Goal: Task Accomplishment & Management: Use online tool/utility

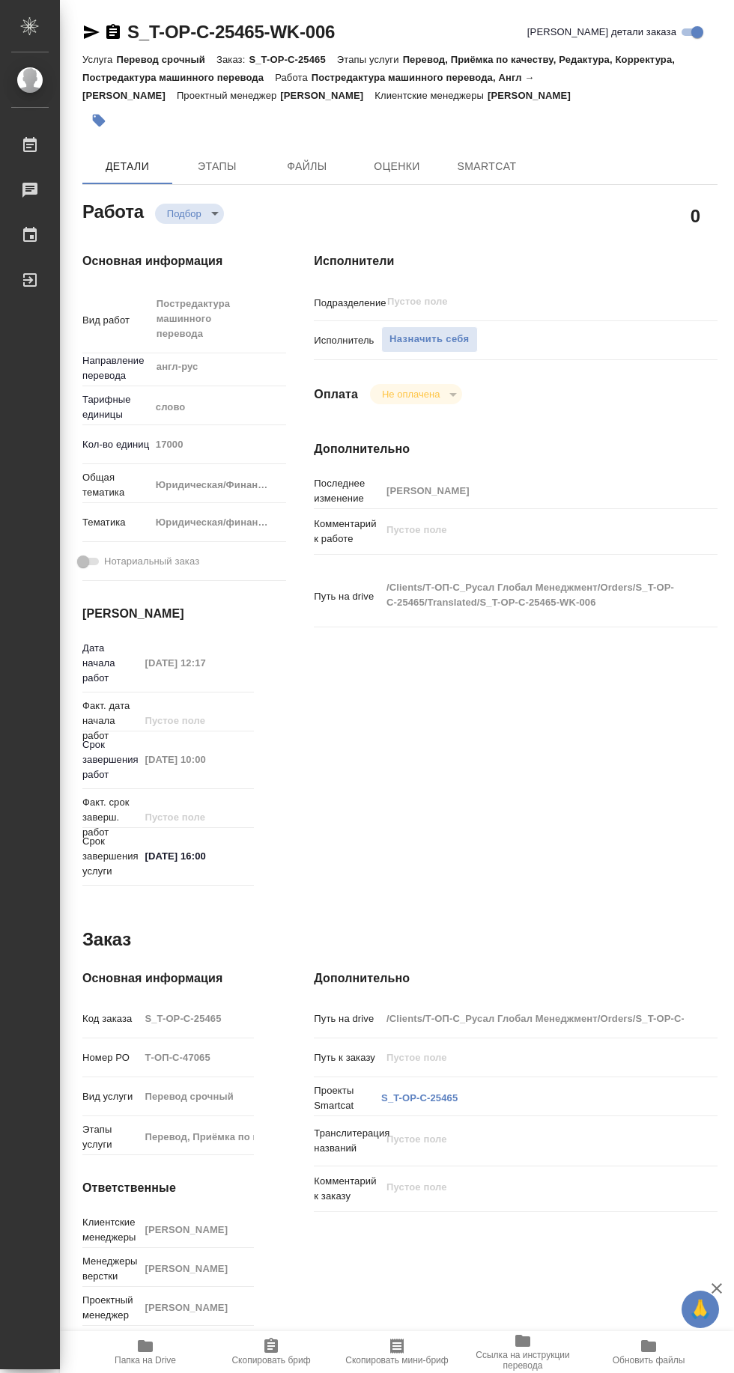
type textarea "x"
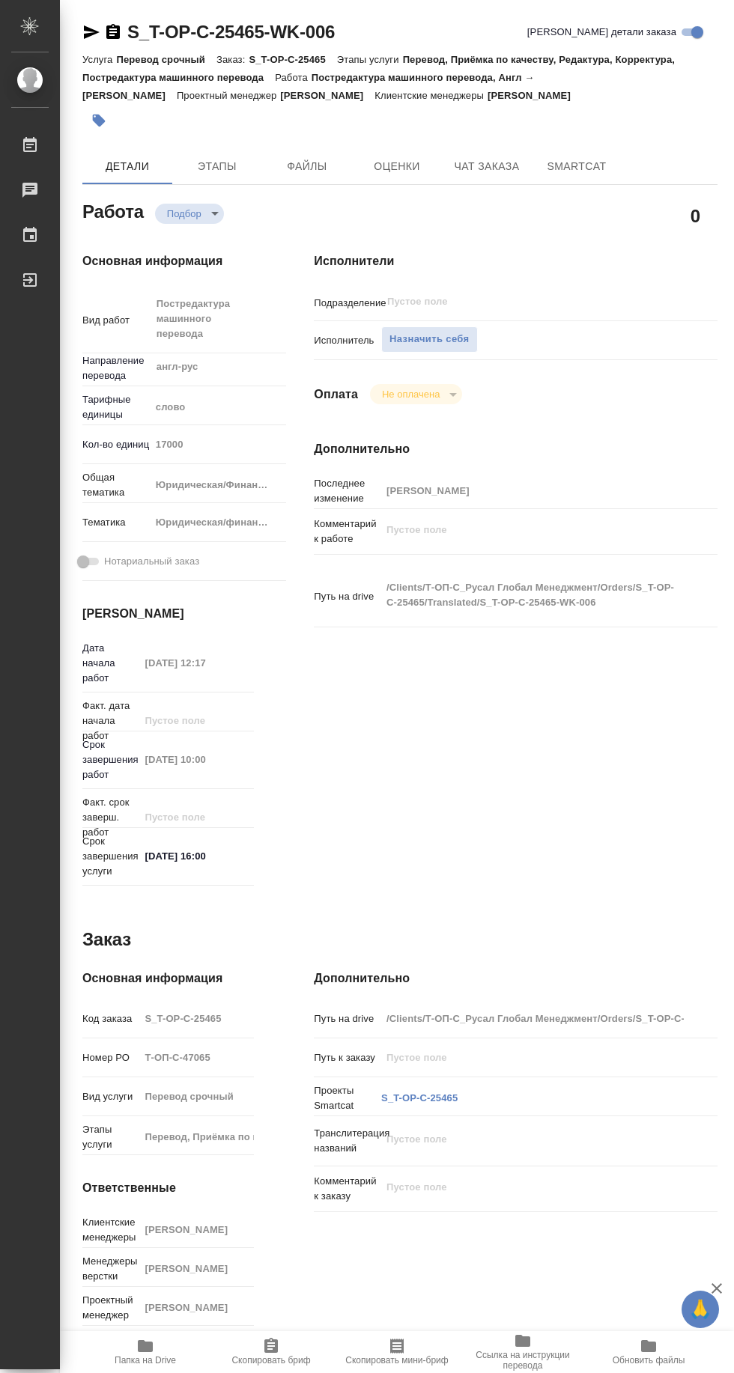
type textarea "x"
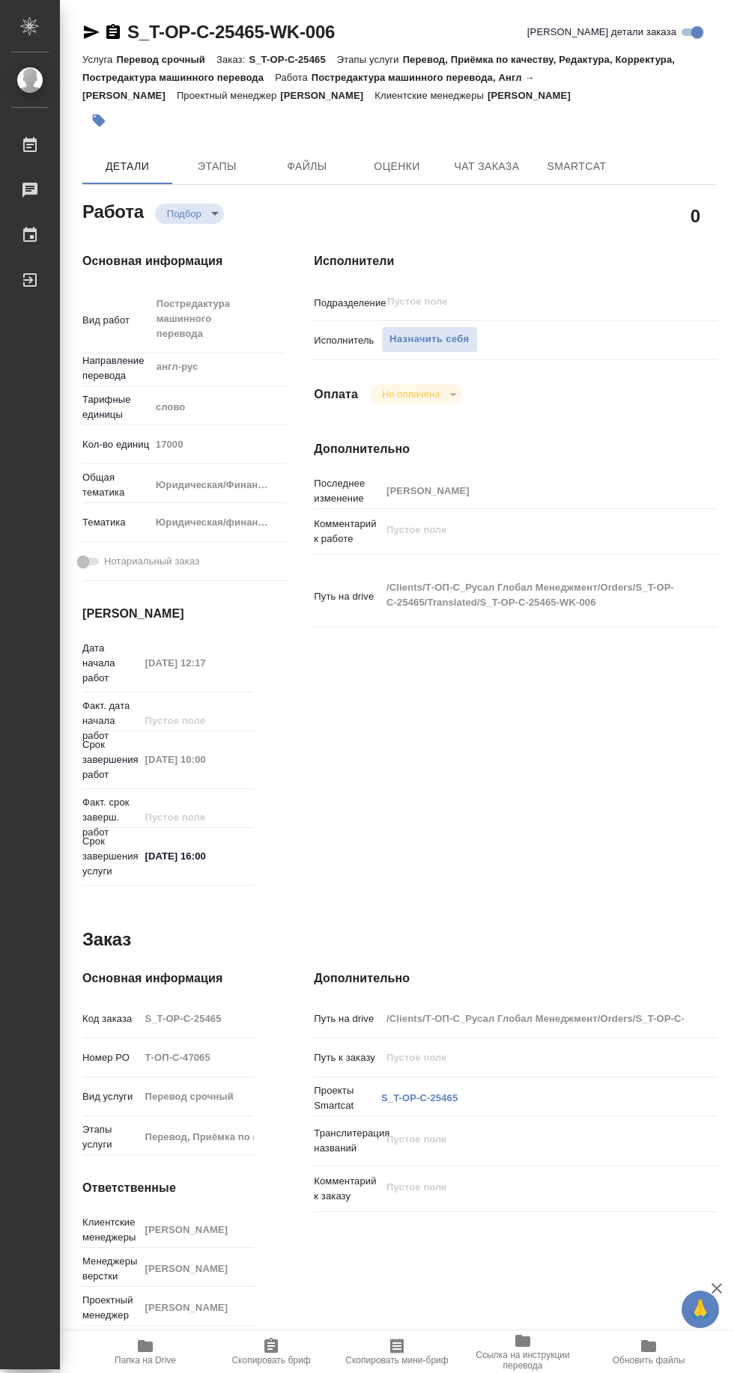
type textarea "x"
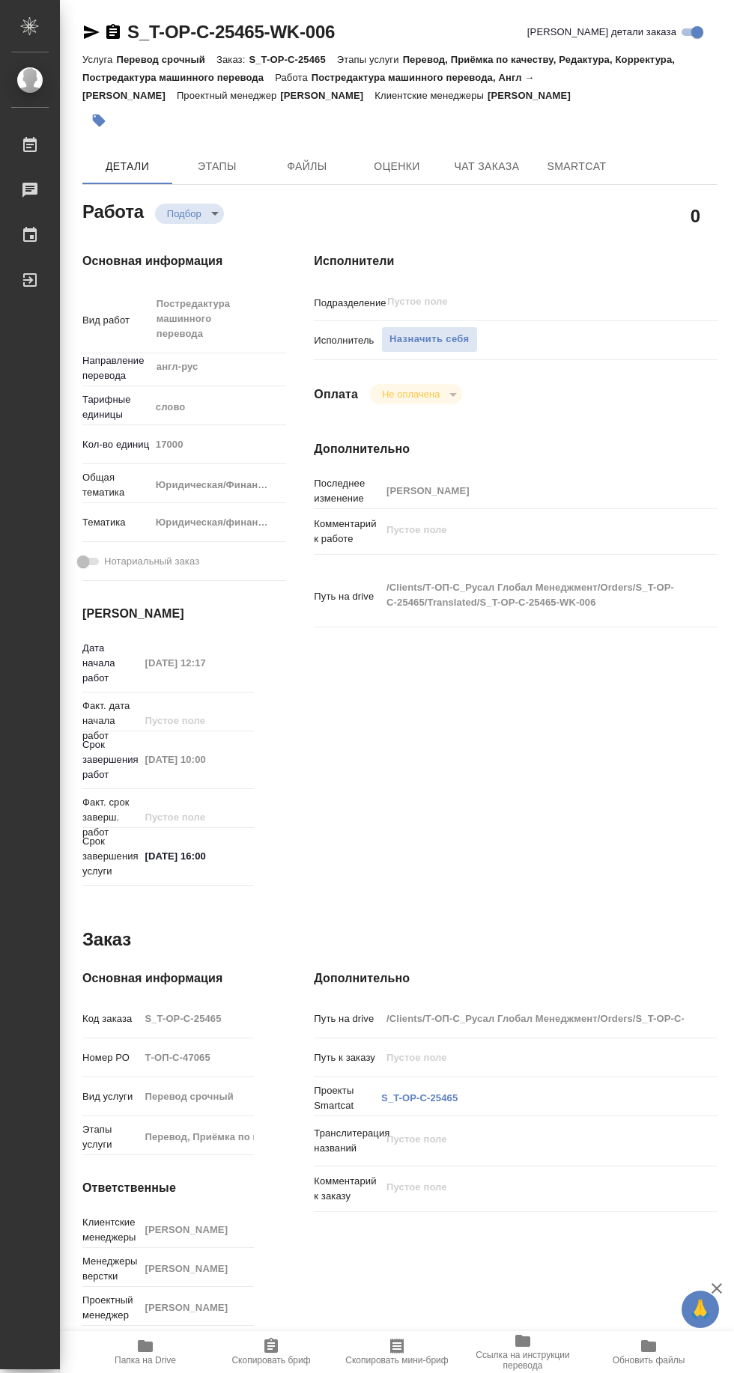
click at [162, 1357] on span "Папка на Drive" at bounding box center [145, 1360] width 61 height 10
type textarea "x"
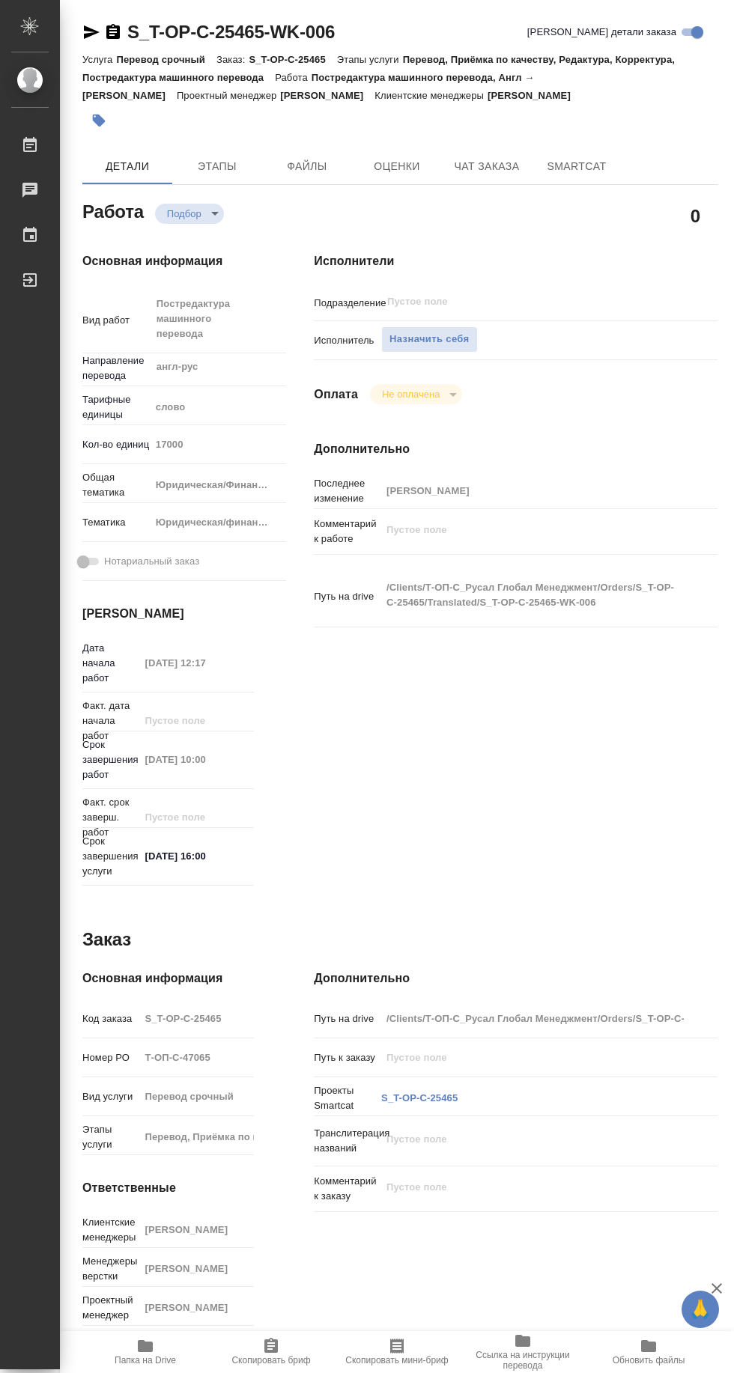
type textarea "x"
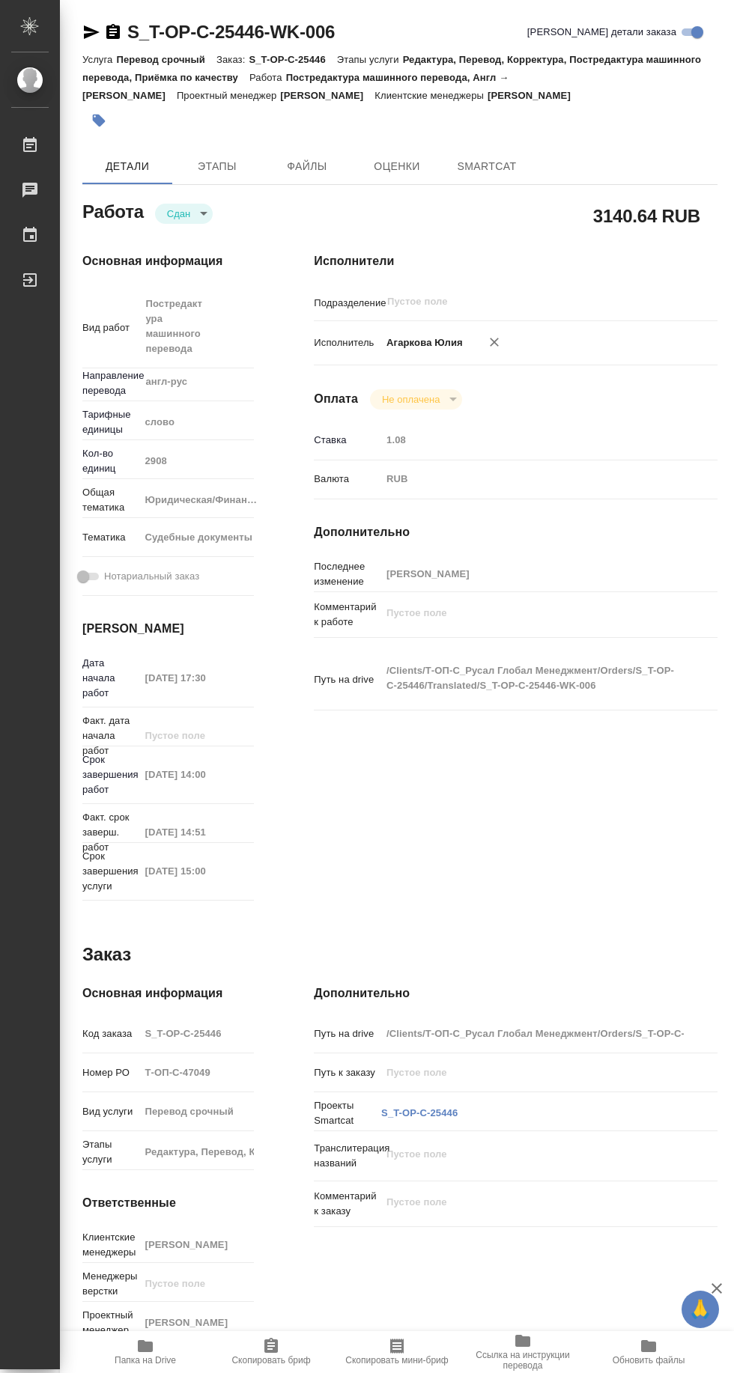
type textarea "x"
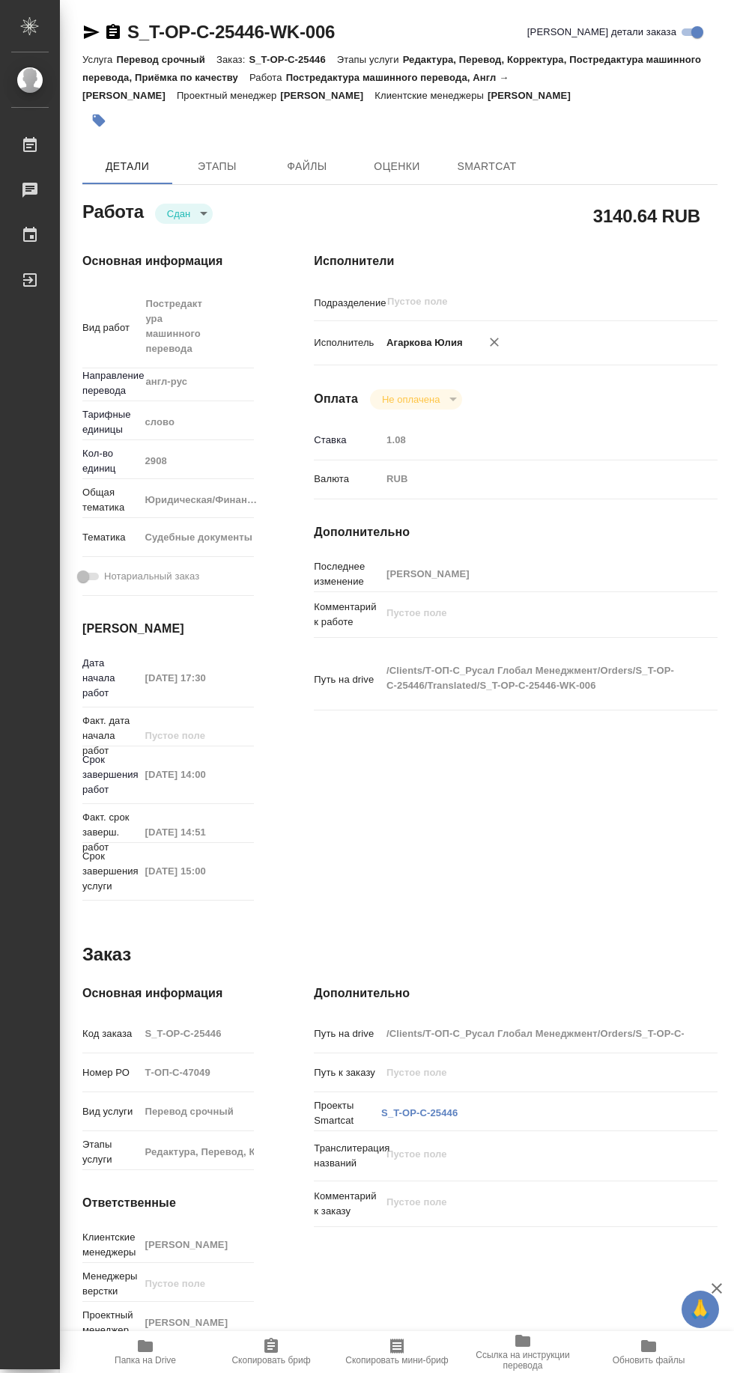
type textarea "x"
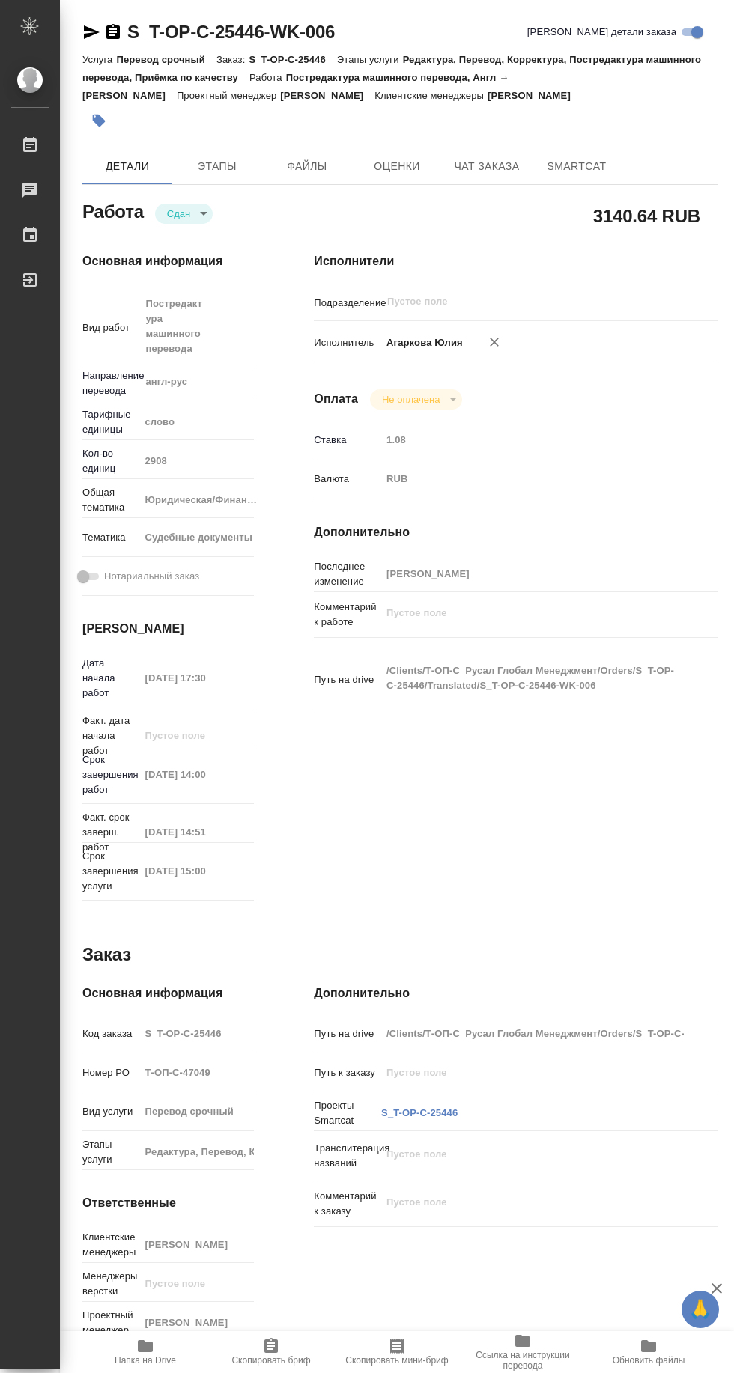
type textarea "x"
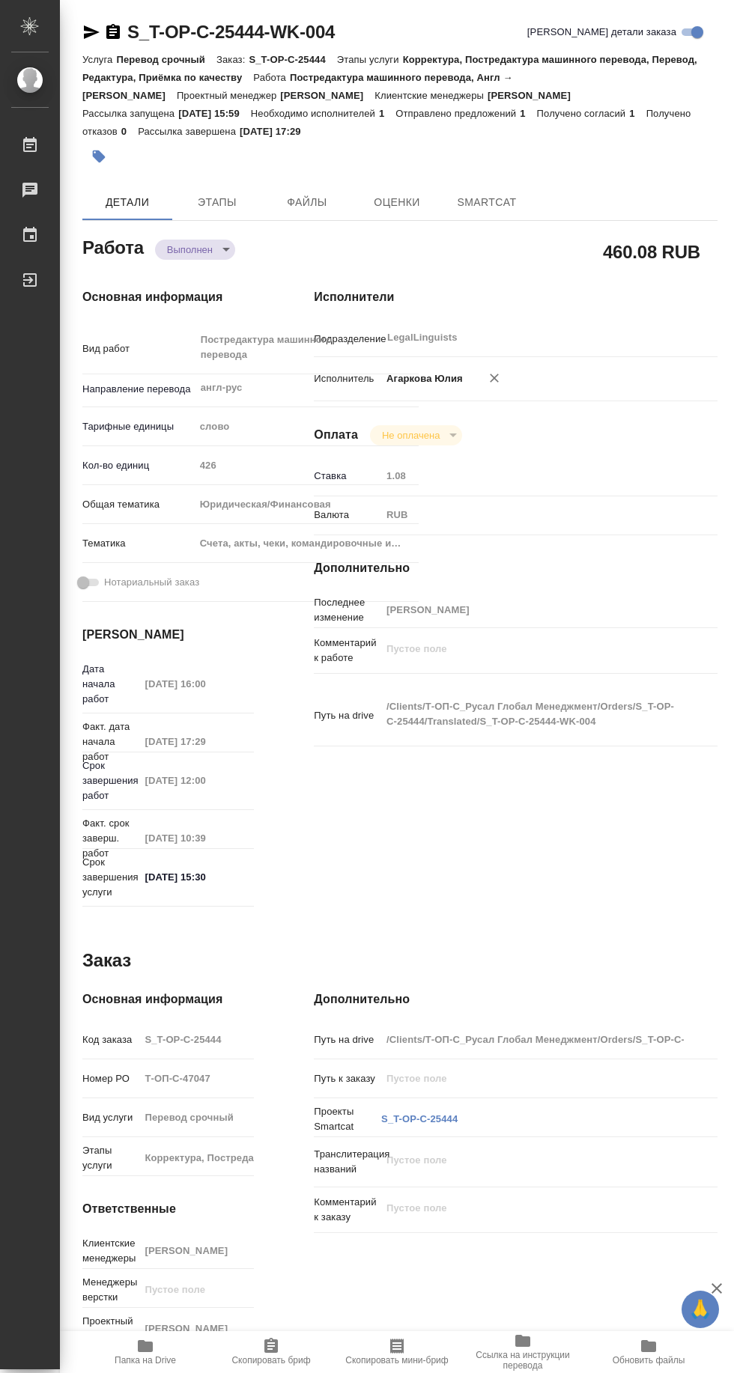
type textarea "x"
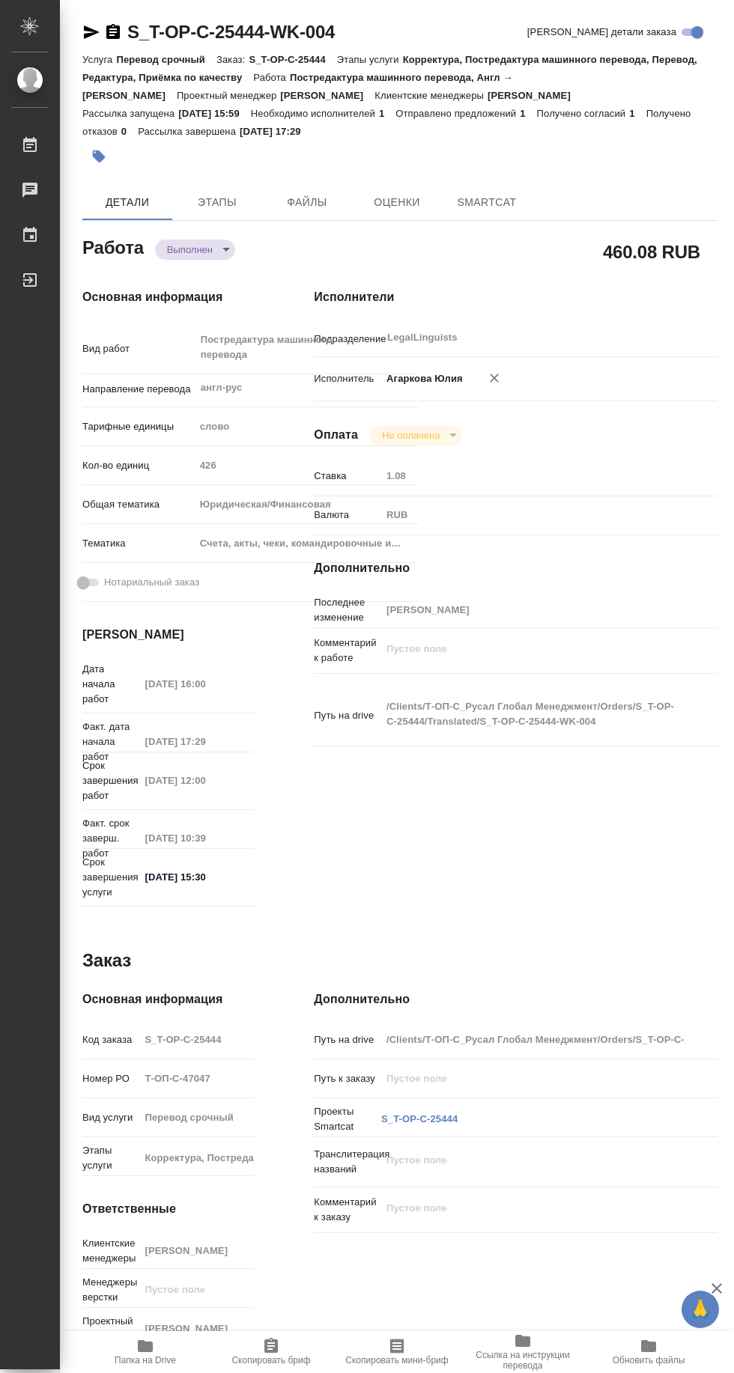
type textarea "x"
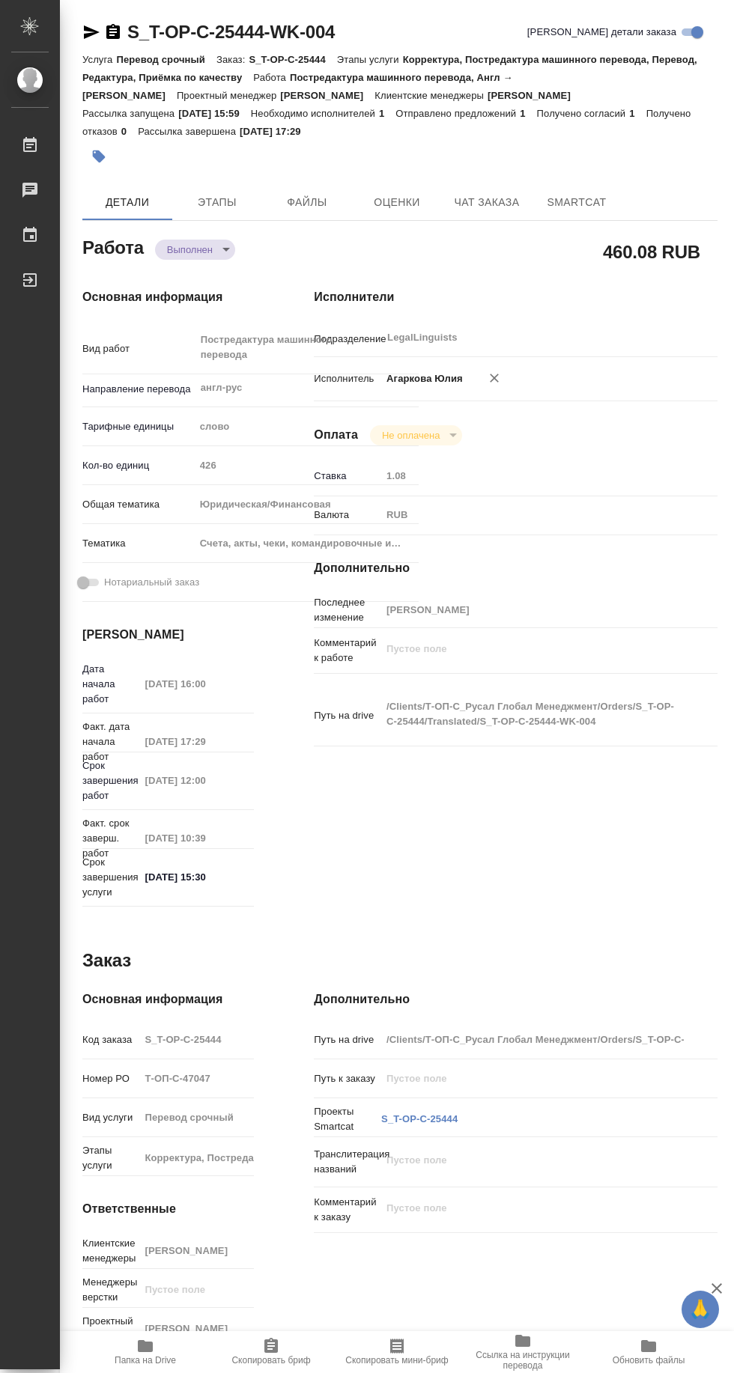
type textarea "x"
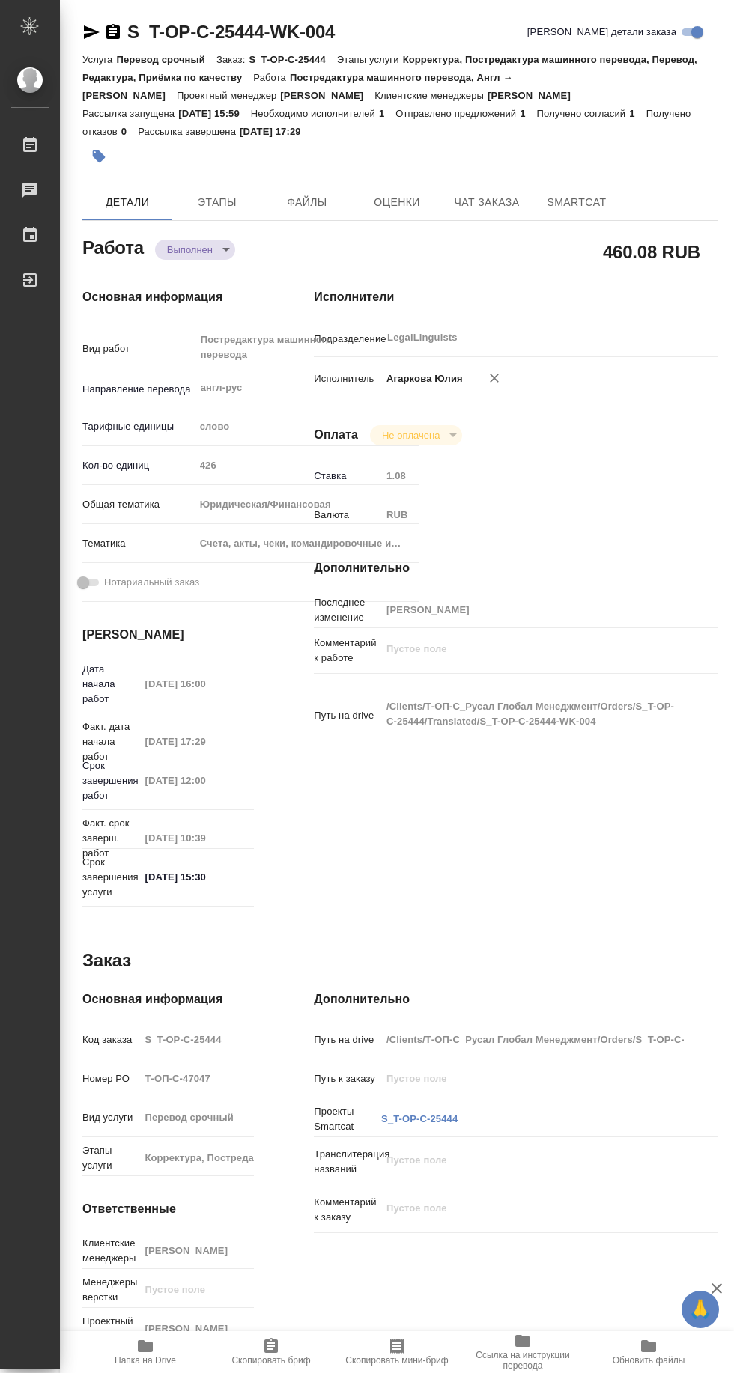
type textarea "x"
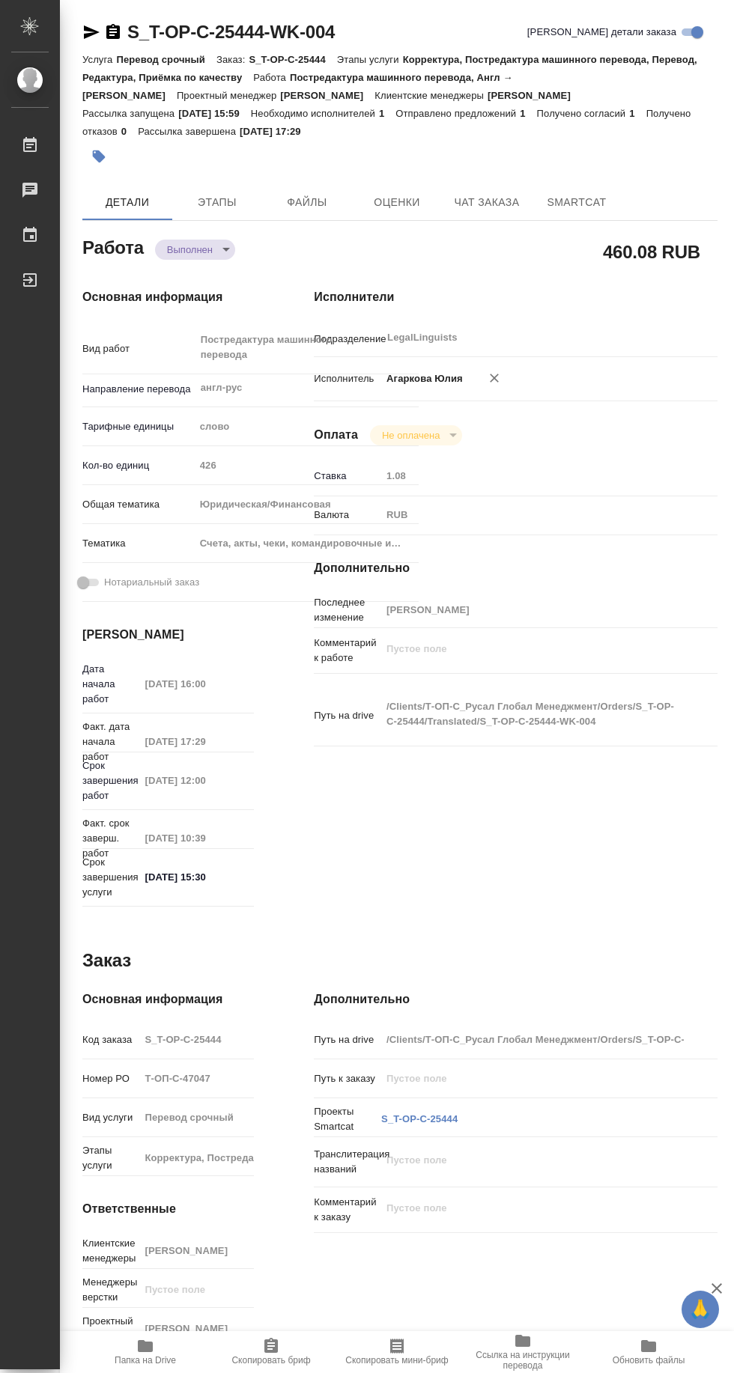
click at [582, 196] on span "SmartCat" at bounding box center [577, 202] width 72 height 19
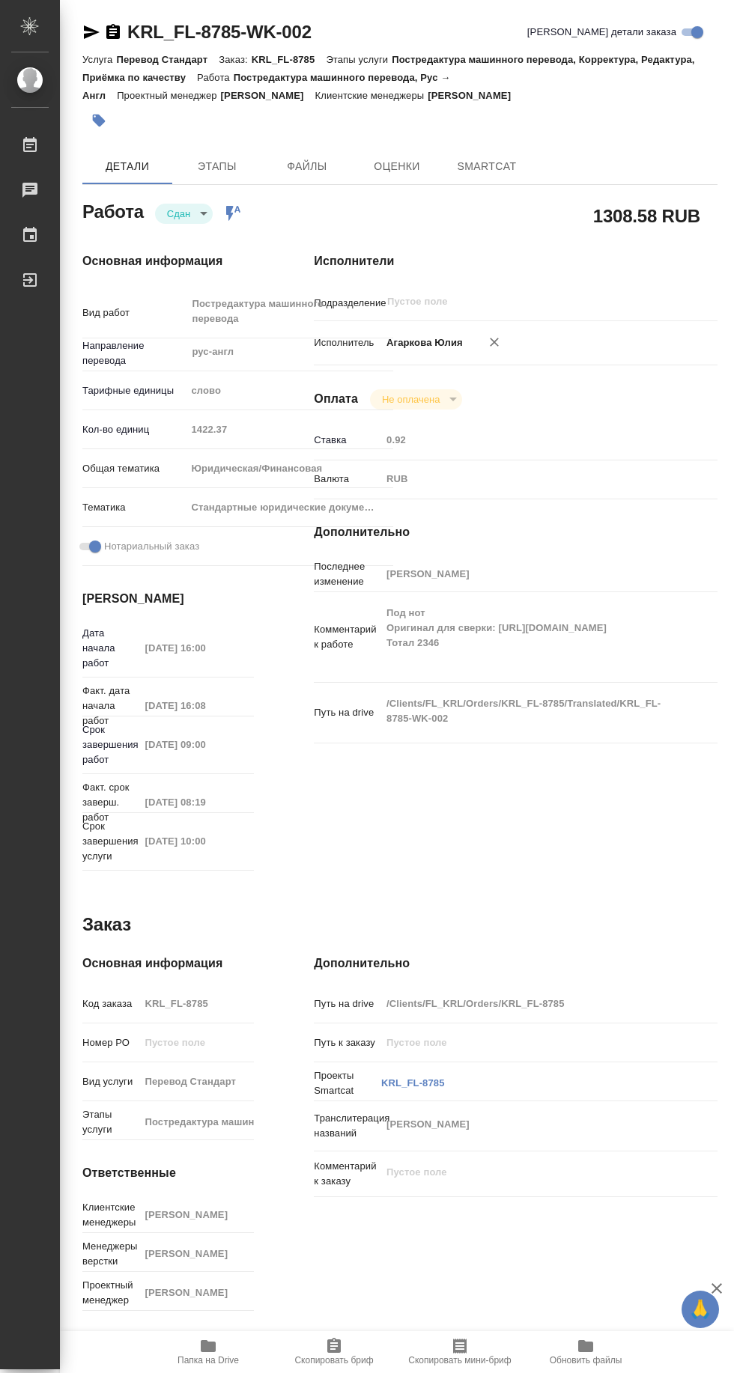
type textarea "x"
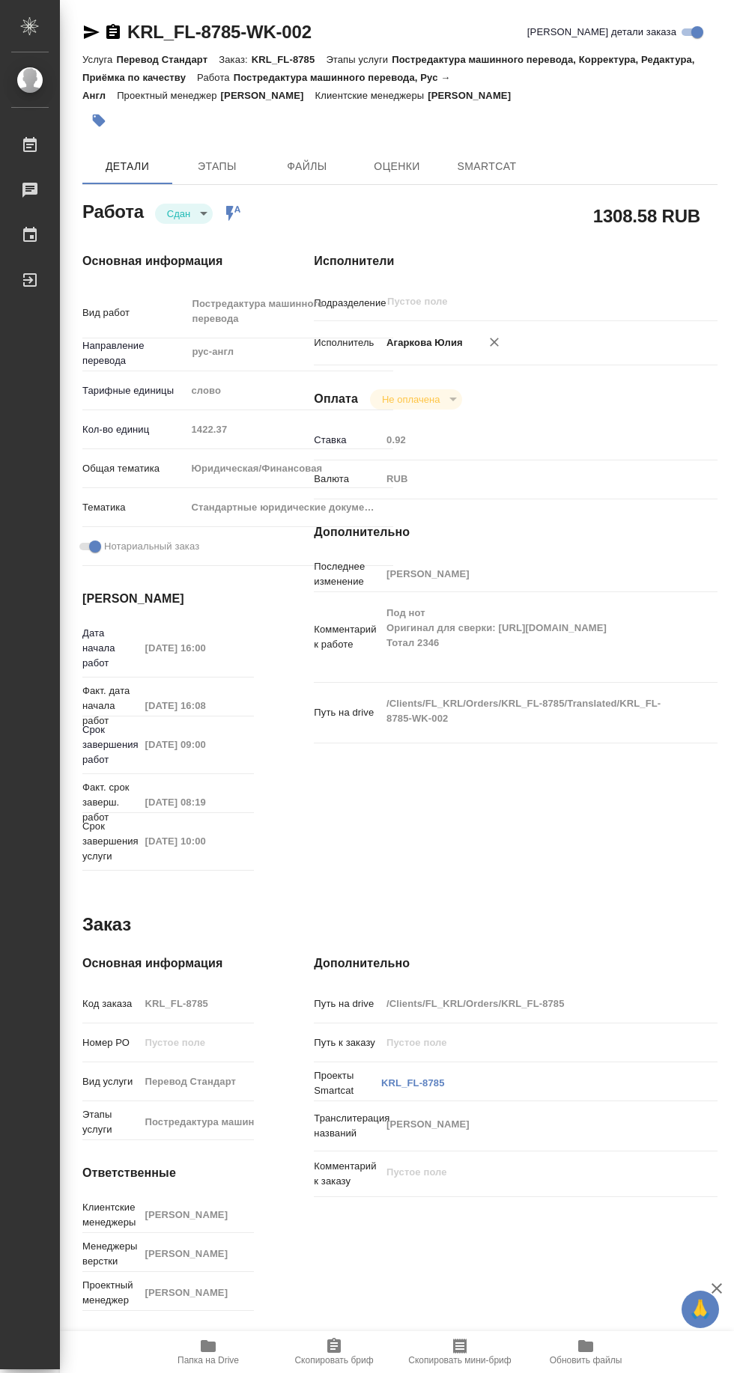
type textarea "x"
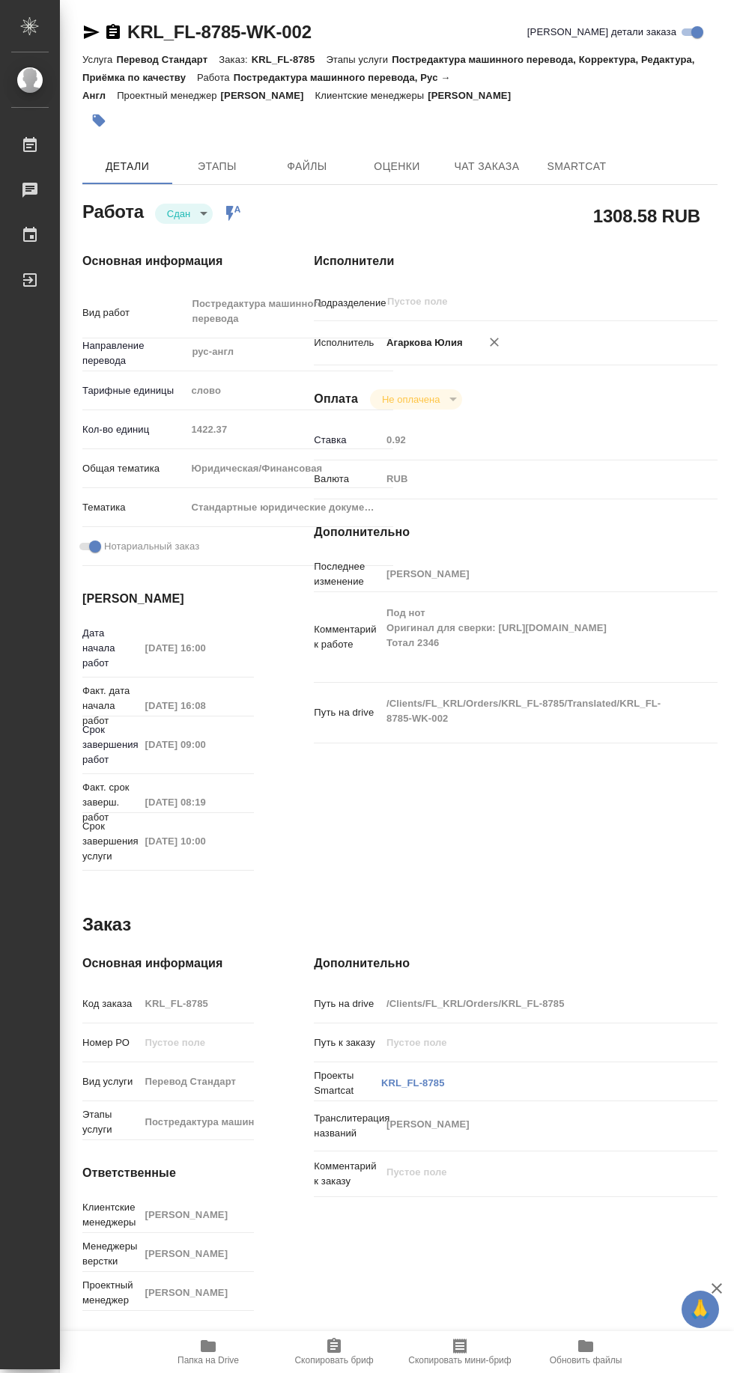
type textarea "x"
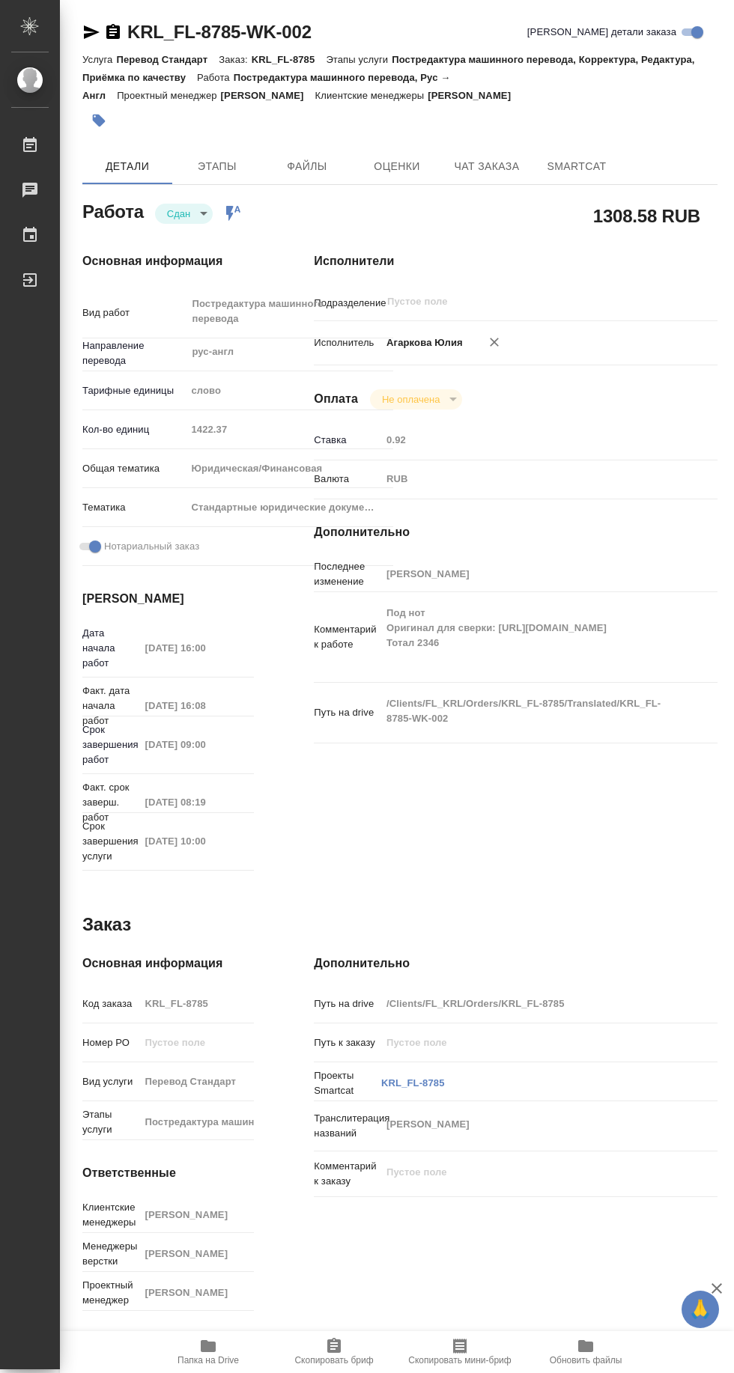
type textarea "x"
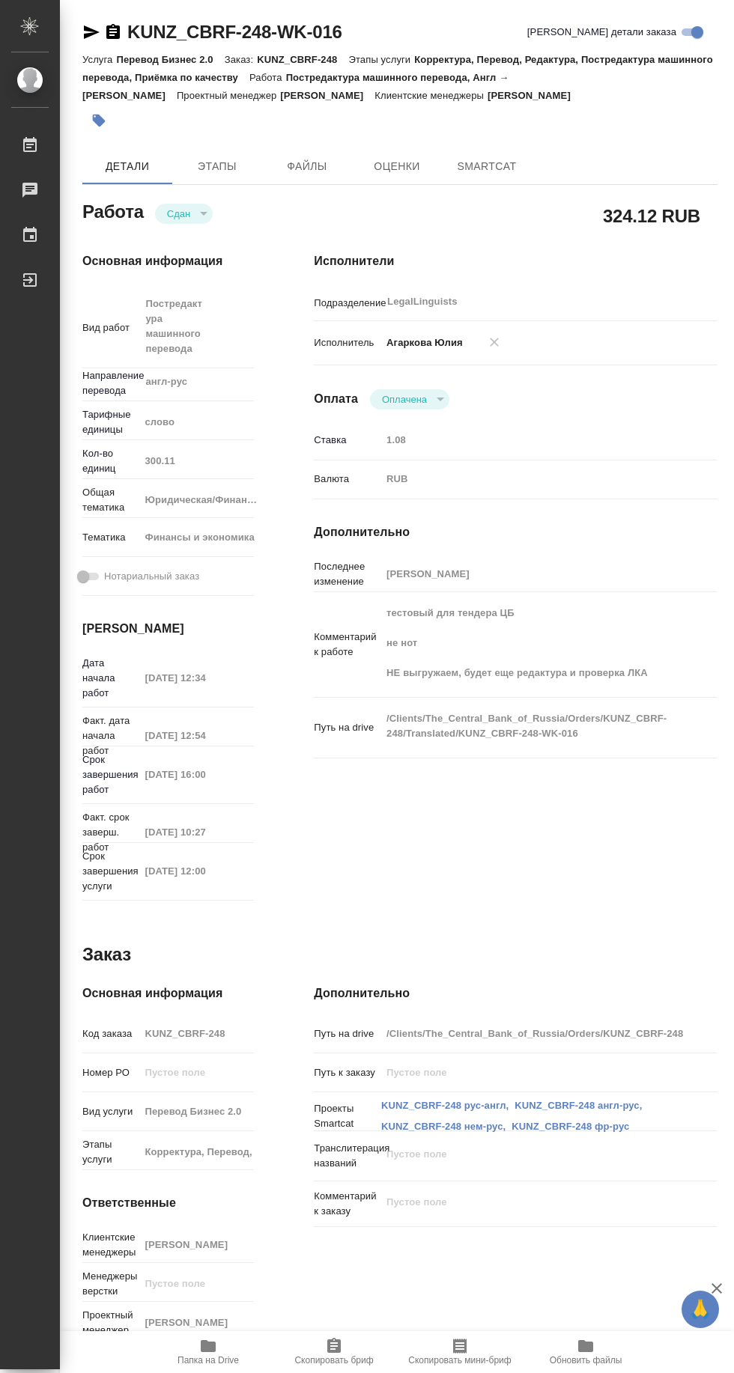
type textarea "x"
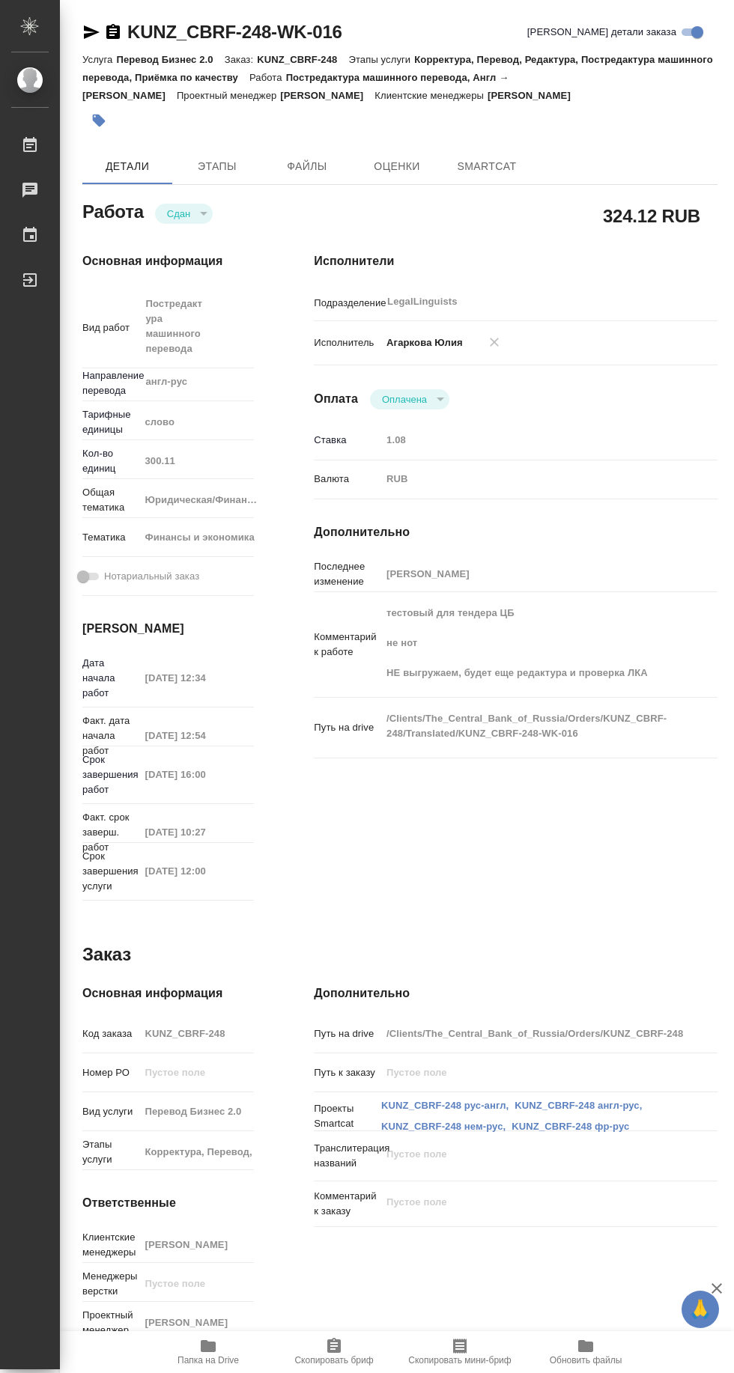
type textarea "x"
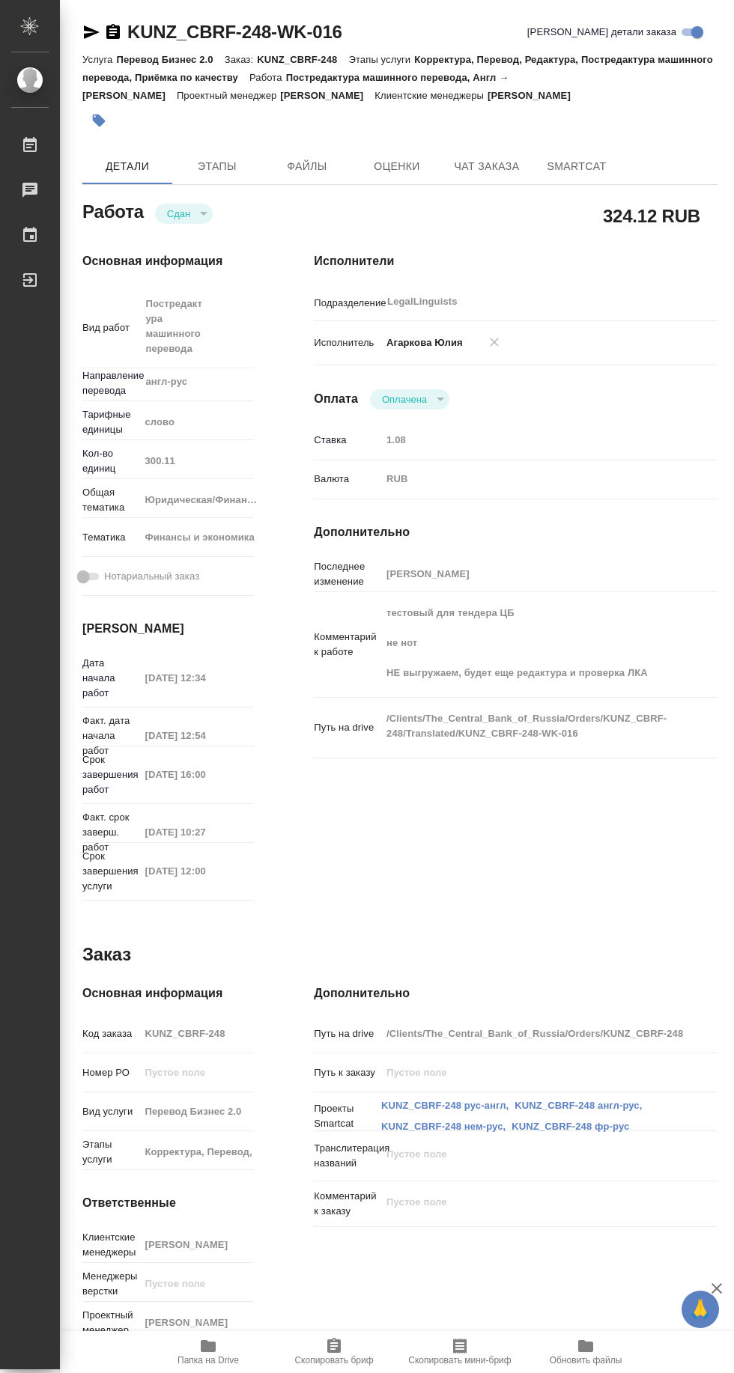
type textarea "x"
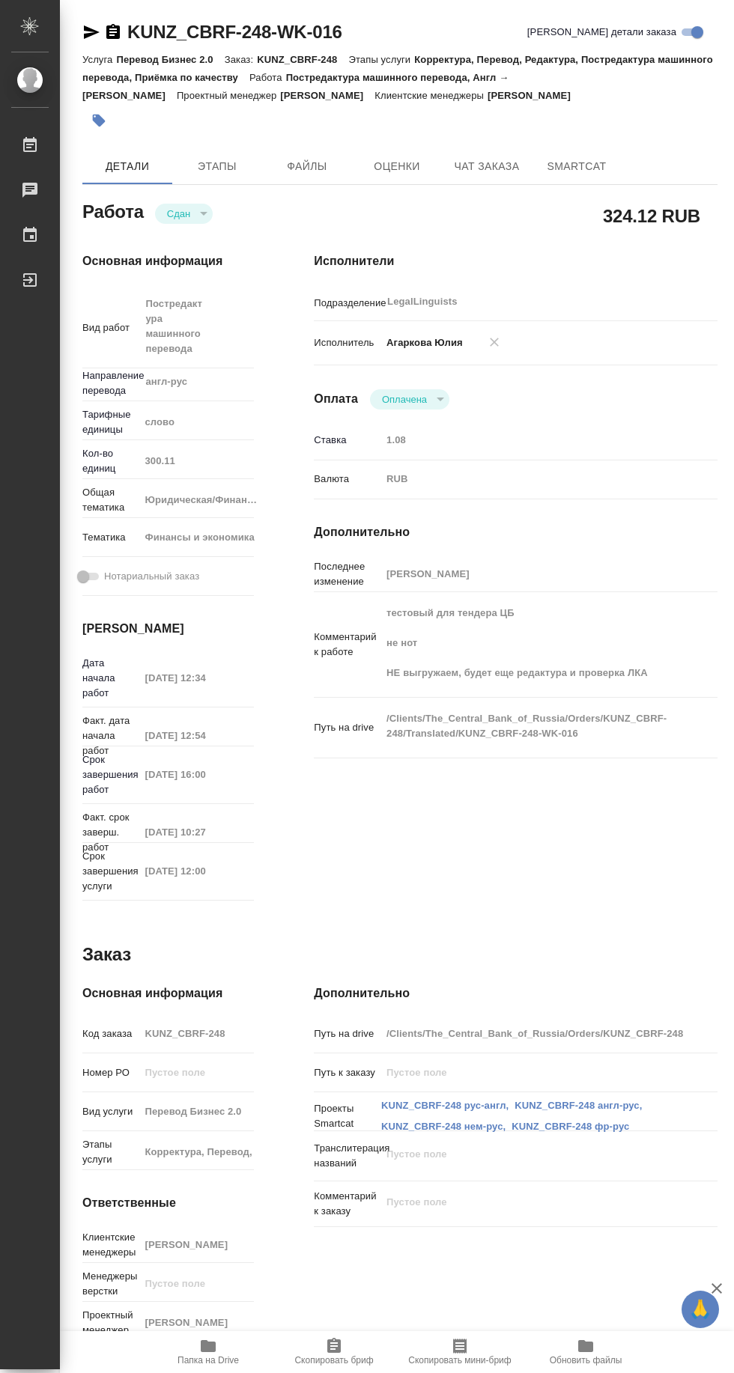
type textarea "x"
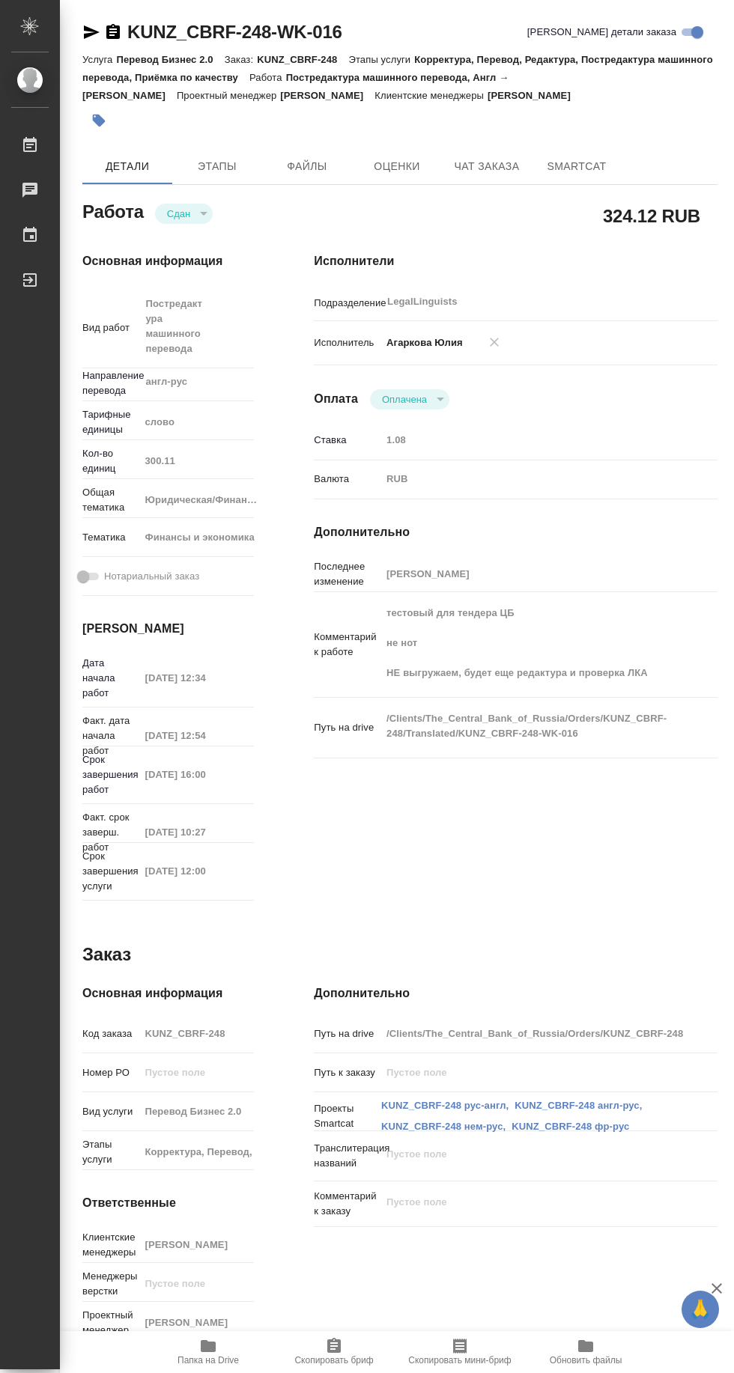
click at [203, 1359] on span "Папка на Drive" at bounding box center [207, 1360] width 61 height 10
